Goal: Find specific page/section: Find specific page/section

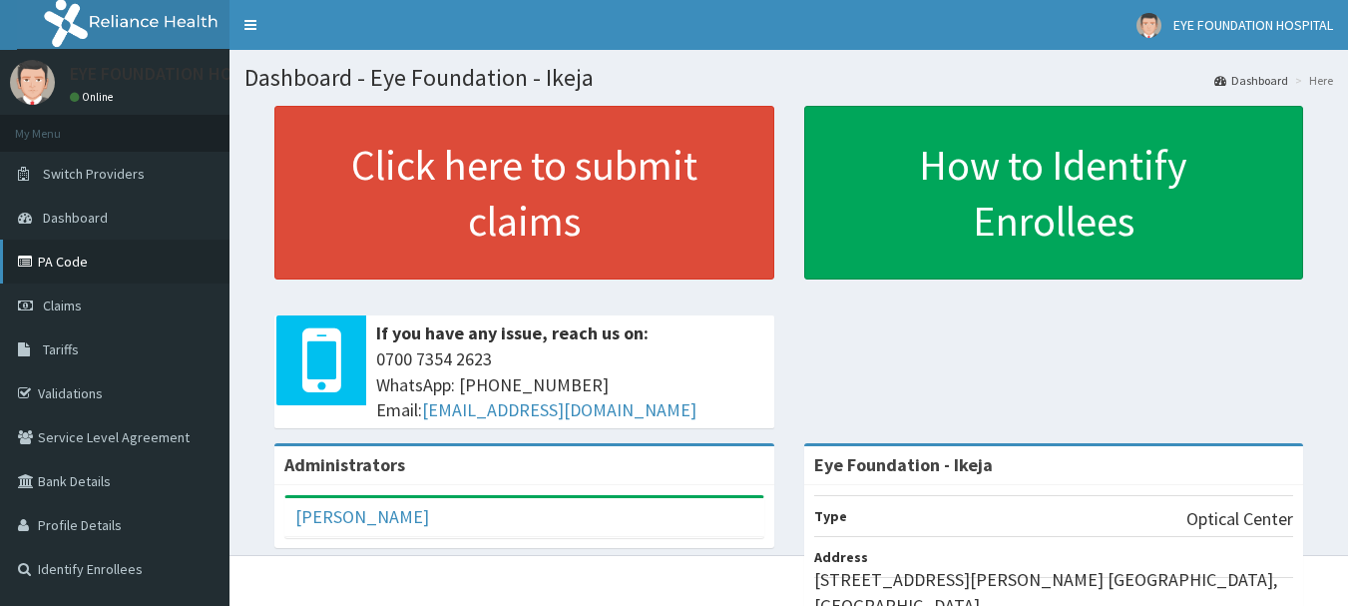
click at [65, 258] on link "PA Code" at bounding box center [115, 261] width 230 height 44
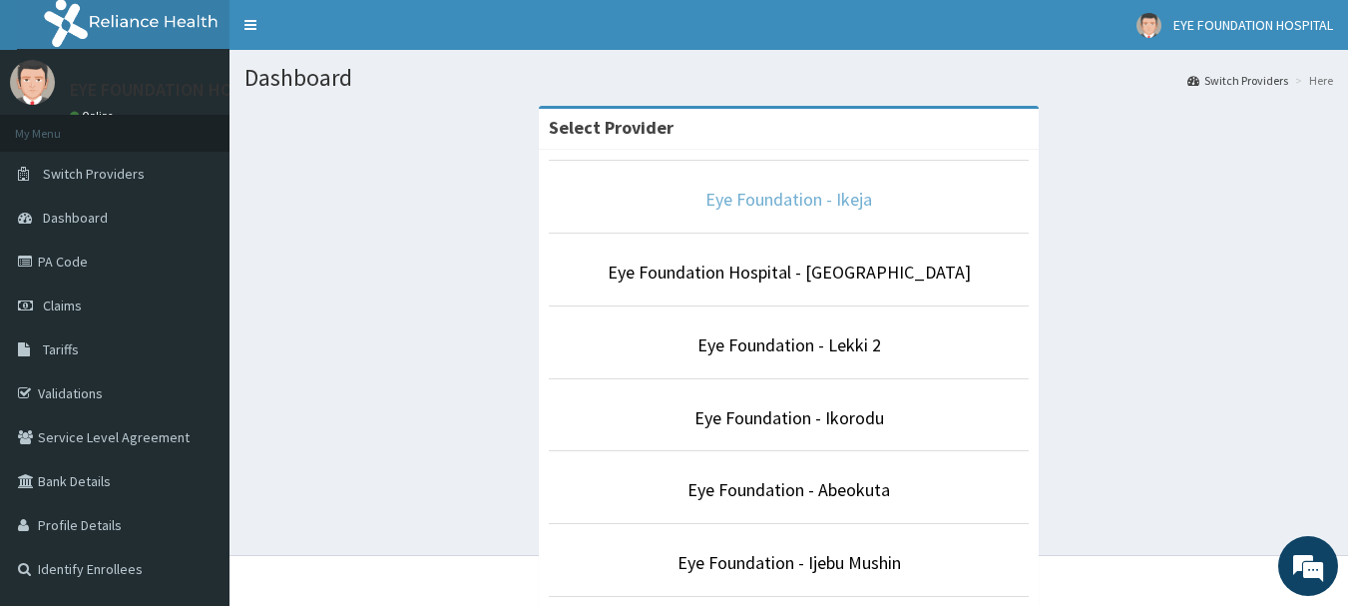
click at [782, 200] on link "Eye Foundation - Ikeja" at bounding box center [788, 199] width 167 height 23
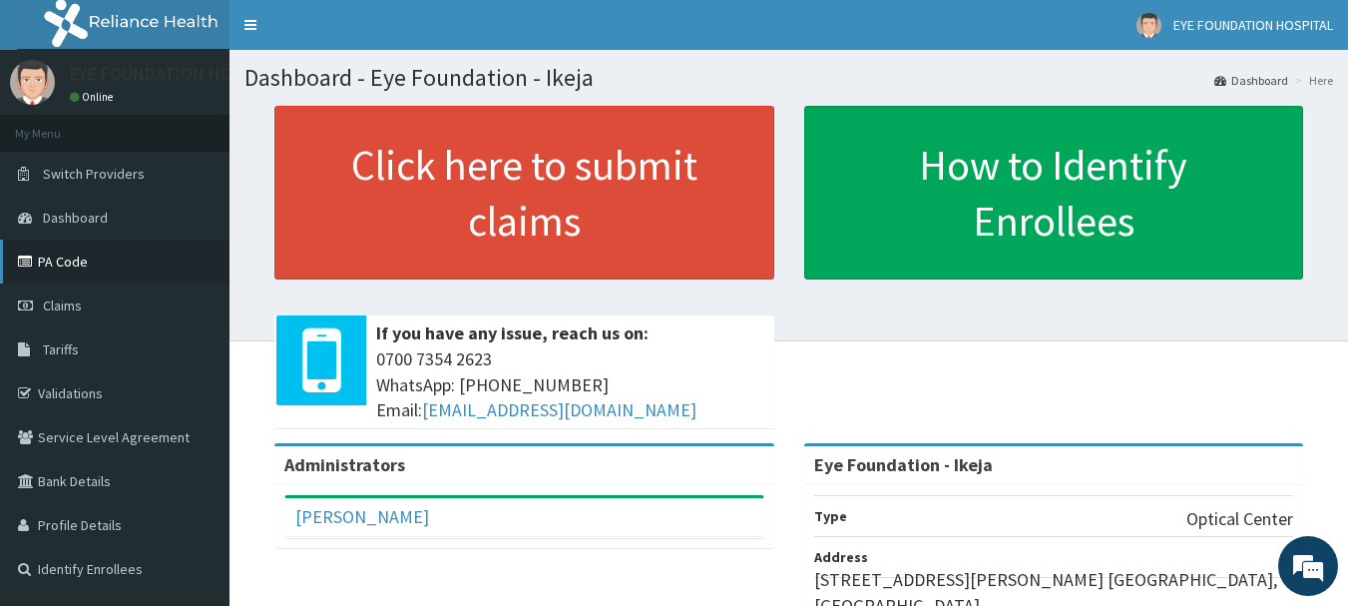
click at [70, 259] on link "PA Code" at bounding box center [115, 261] width 230 height 44
